Goal: Task Accomplishment & Management: Complete application form

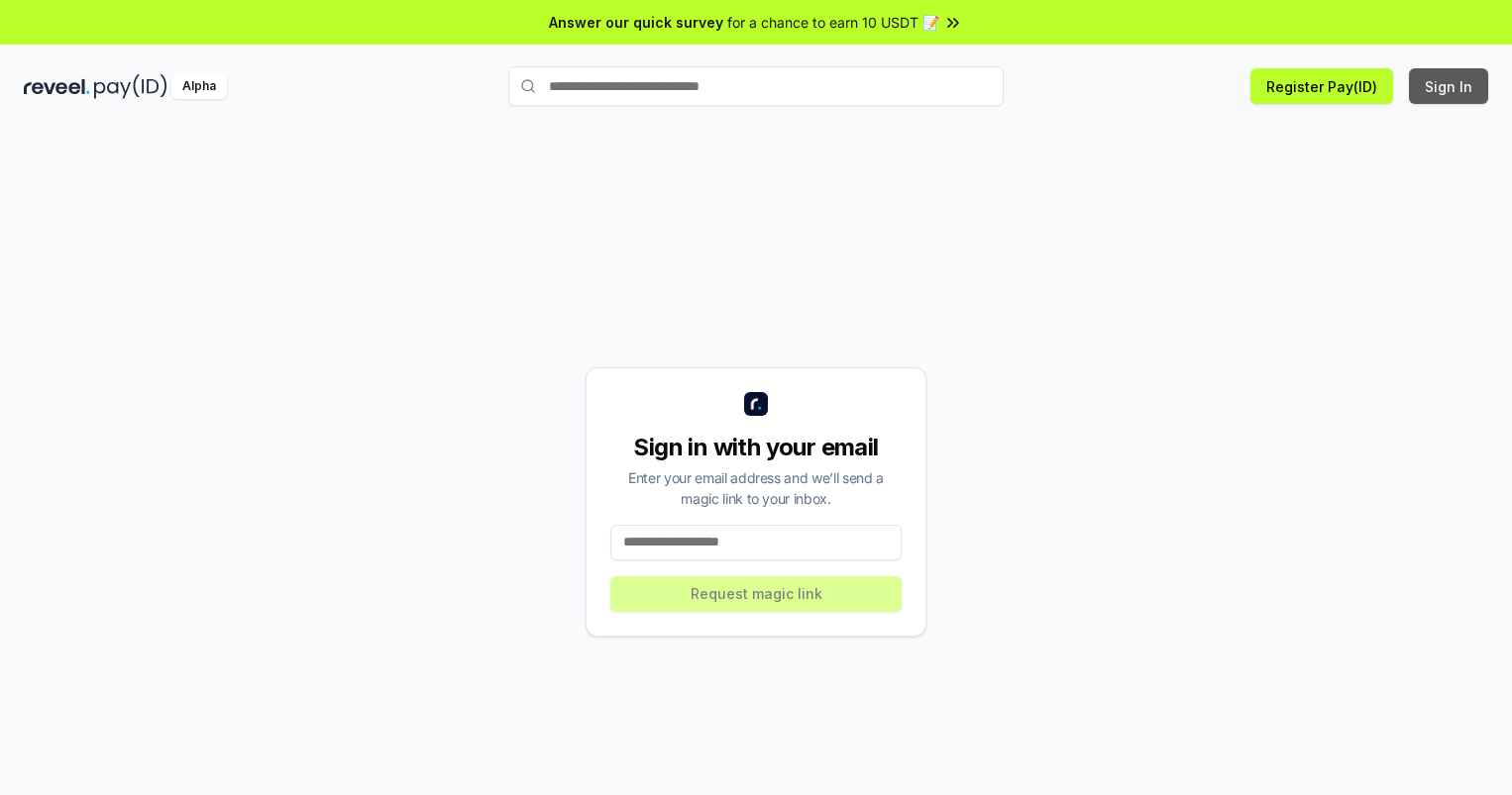
click at [1449, 86] on button "Sign In" at bounding box center [1448, 86] width 79 height 36
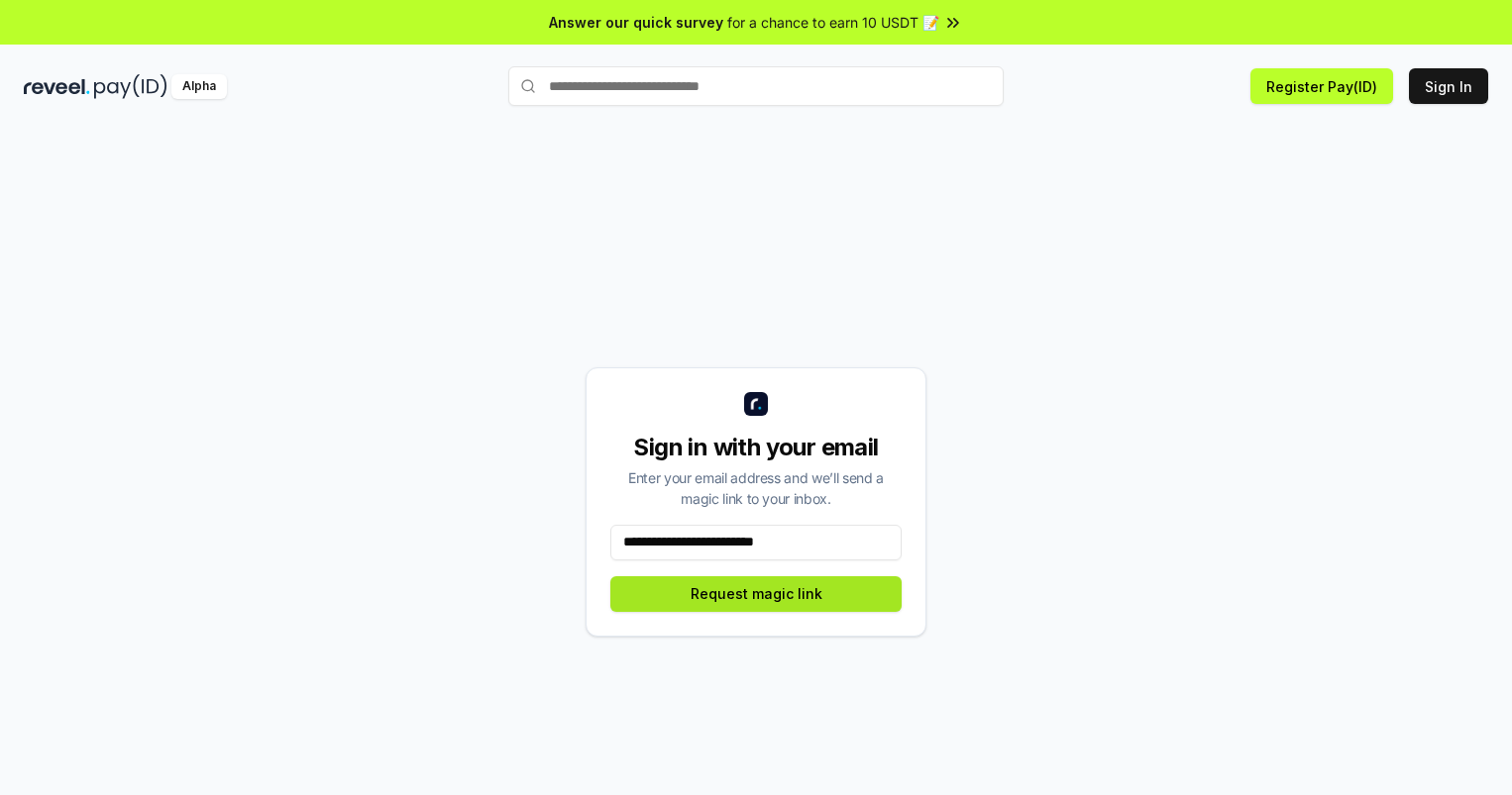
type input "**********"
click at [756, 594] on button "Request magic link" at bounding box center [756, 595] width 291 height 36
